Goal: Task Accomplishment & Management: Manage account settings

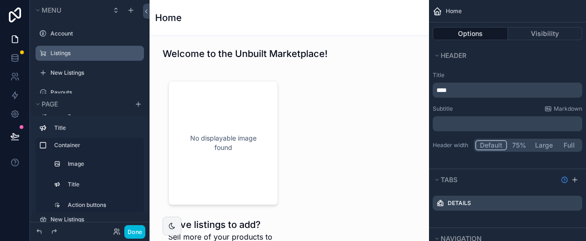
click at [73, 53] on label "Listings" at bounding box center [94, 53] width 88 height 7
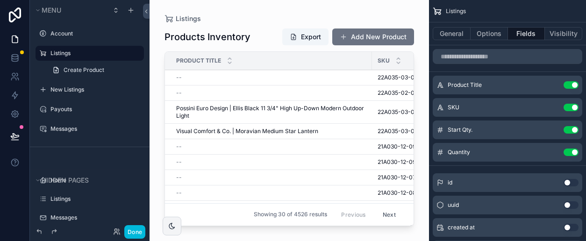
click at [377, 38] on div "scrollable content" at bounding box center [289, 115] width 279 height 230
click at [373, 36] on button "Add New Product" at bounding box center [373, 37] width 82 height 17
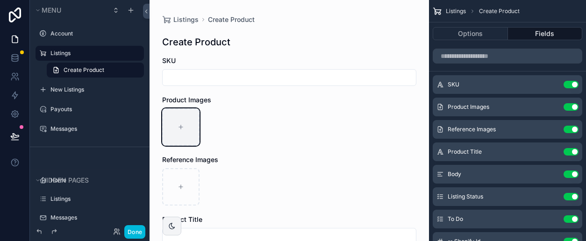
click at [183, 126] on icon "scrollable content" at bounding box center [181, 127] width 7 height 7
type input "**********"
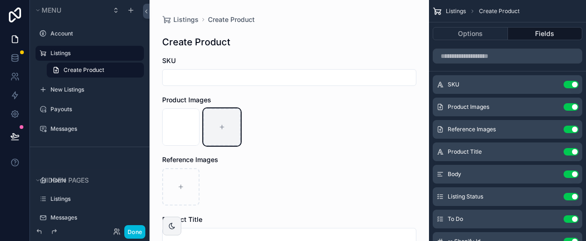
click at [232, 124] on div "scrollable content" at bounding box center [221, 126] width 37 height 37
type input "**********"
click at [69, 50] on label "Listings" at bounding box center [94, 53] width 88 height 7
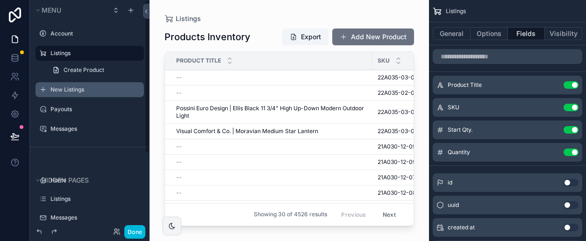
click at [64, 90] on label "New Listings" at bounding box center [94, 89] width 88 height 7
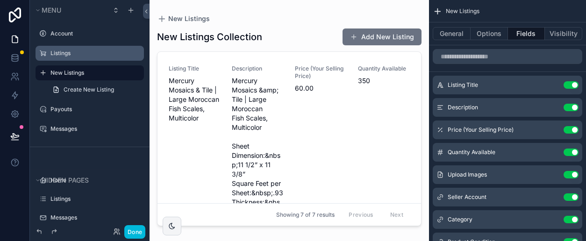
click at [364, 36] on div "scrollable content" at bounding box center [289, 115] width 279 height 230
click at [374, 36] on button "Add New Listing" at bounding box center [382, 37] width 79 height 17
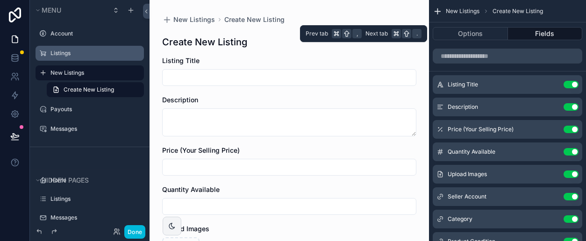
click at [523, 34] on button "Fields" at bounding box center [545, 33] width 75 height 13
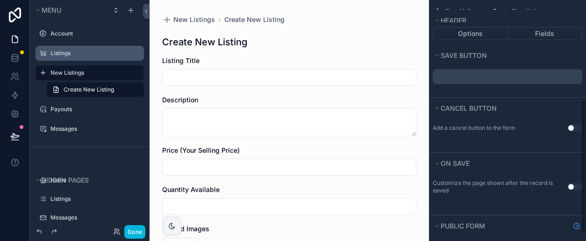
scroll to position [190, 0]
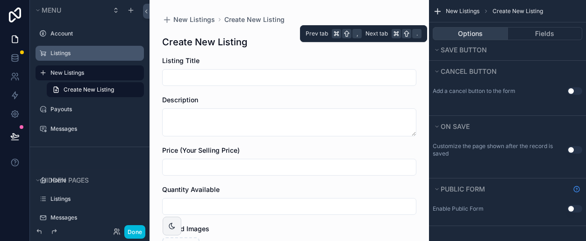
click at [496, 36] on button "Options" at bounding box center [470, 33] width 75 height 13
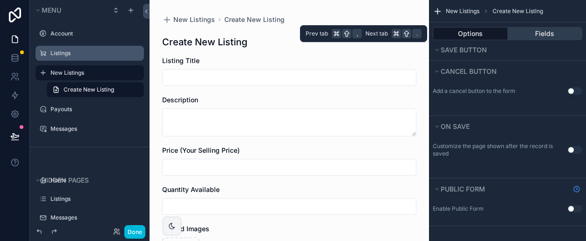
click at [528, 33] on button "Fields" at bounding box center [545, 33] width 75 height 13
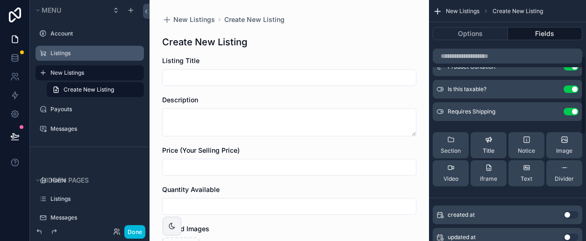
scroll to position [176, 0]
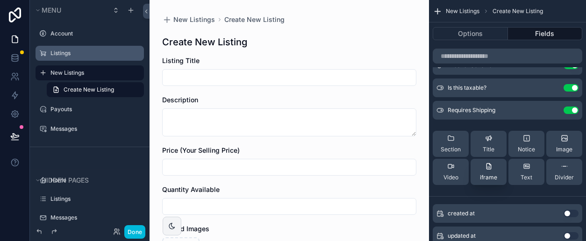
drag, startPoint x: 486, startPoint y: 168, endPoint x: 490, endPoint y: 175, distance: 7.8
click at [490, 175] on div "iframe" at bounding box center [488, 172] width 17 height 19
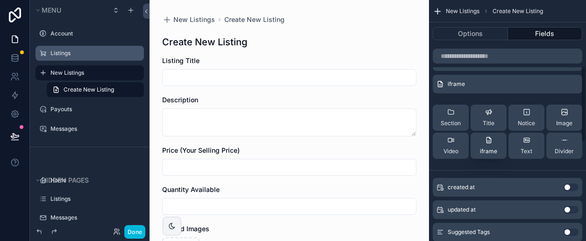
scroll to position [231, 0]
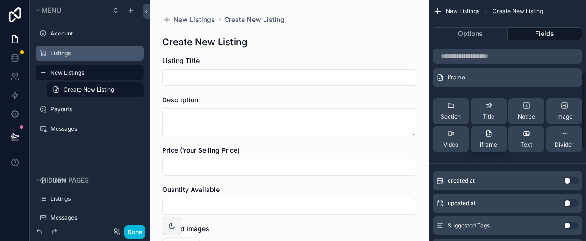
click at [488, 142] on span "iframe" at bounding box center [488, 144] width 17 height 7
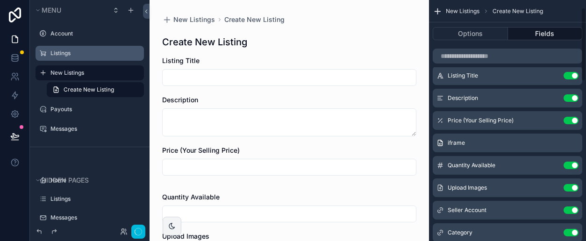
scroll to position [0, 0]
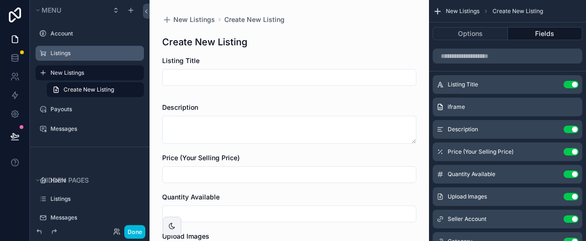
click at [0, 0] on icon "scrollable content" at bounding box center [0, 0] width 0 height 0
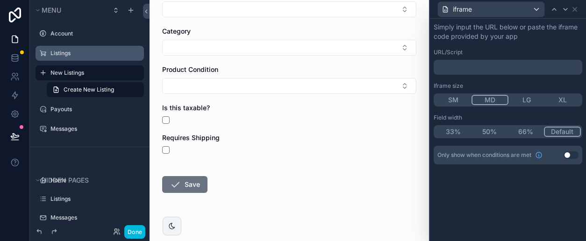
scroll to position [313, 0]
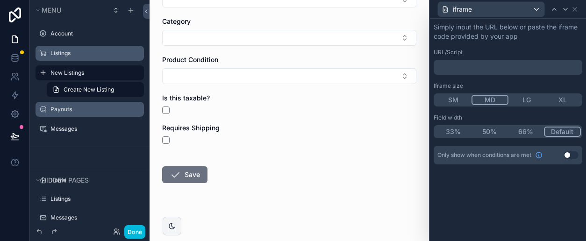
click at [80, 108] on label "Payouts" at bounding box center [94, 109] width 88 height 7
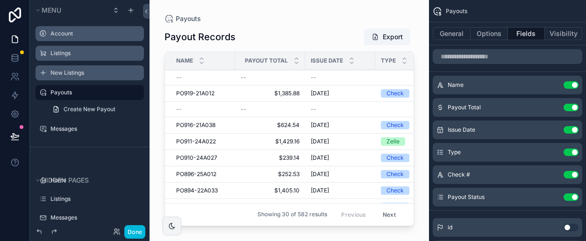
click at [62, 39] on div "Account" at bounding box center [89, 33] width 105 height 15
click at [62, 34] on label "Account" at bounding box center [94, 33] width 88 height 7
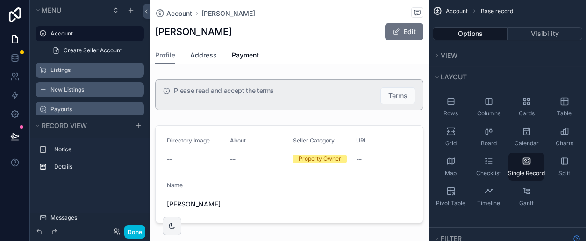
click at [196, 54] on span "Address" at bounding box center [203, 54] width 27 height 9
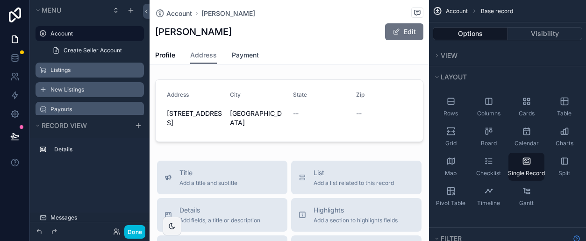
click at [243, 54] on span "Payment" at bounding box center [245, 54] width 27 height 9
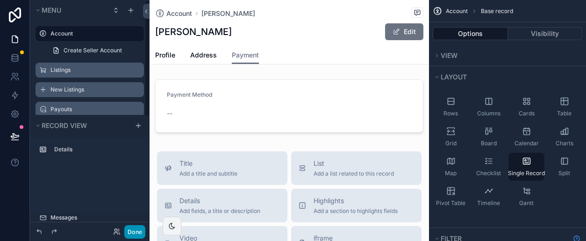
click at [130, 229] on button "Done" at bounding box center [134, 232] width 21 height 14
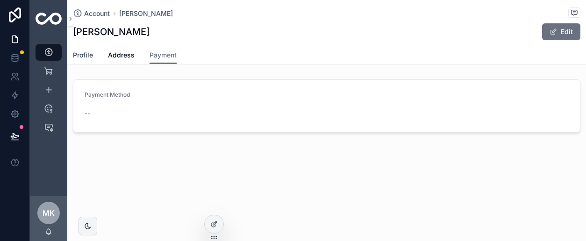
click at [85, 57] on span "Profile" at bounding box center [83, 54] width 20 height 9
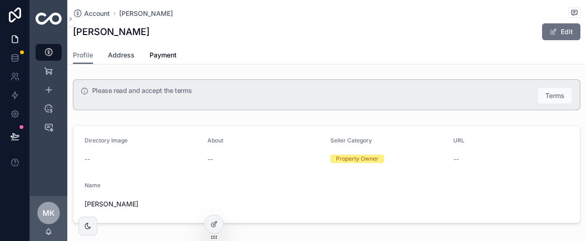
click at [120, 58] on span "Address" at bounding box center [121, 54] width 27 height 9
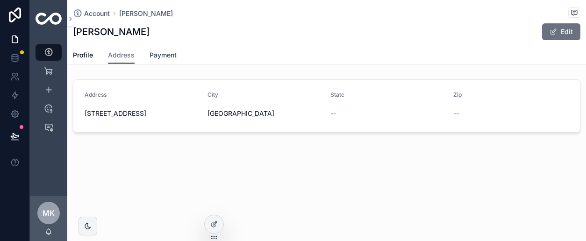
click at [161, 52] on span "Payment" at bounding box center [163, 54] width 27 height 9
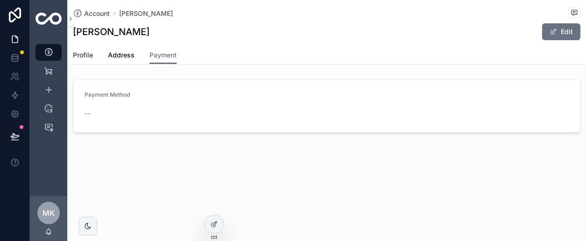
click at [83, 51] on span "Profile" at bounding box center [83, 54] width 20 height 9
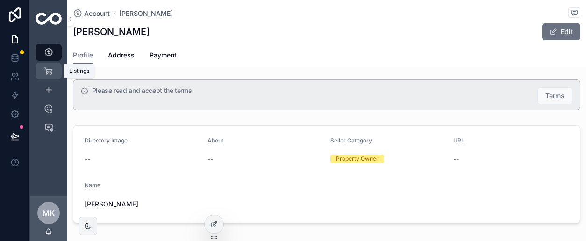
click at [49, 71] on icon "scrollable content" at bounding box center [48, 70] width 9 height 9
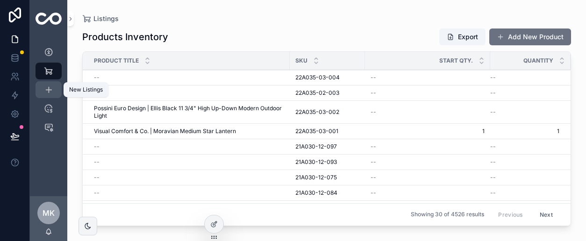
click at [50, 90] on icon "scrollable content" at bounding box center [48, 89] width 9 height 9
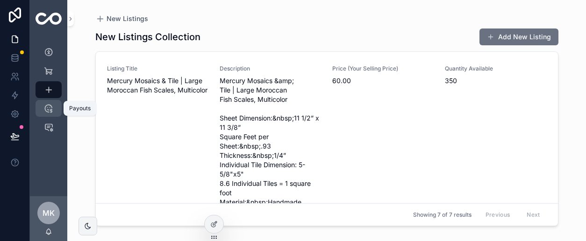
click at [47, 108] on icon "scrollable content" at bounding box center [48, 108] width 9 height 9
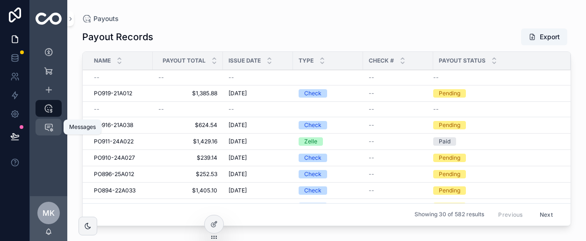
click at [47, 125] on icon "scrollable content" at bounding box center [48, 126] width 9 height 9
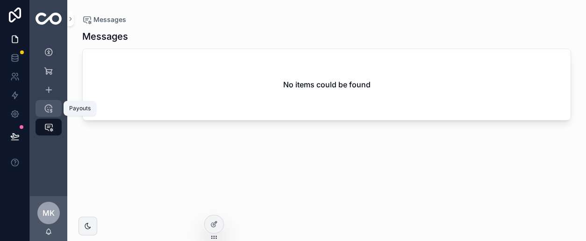
click at [48, 108] on icon "scrollable content" at bounding box center [48, 108] width 9 height 9
